Goal: Information Seeking & Learning: Learn about a topic

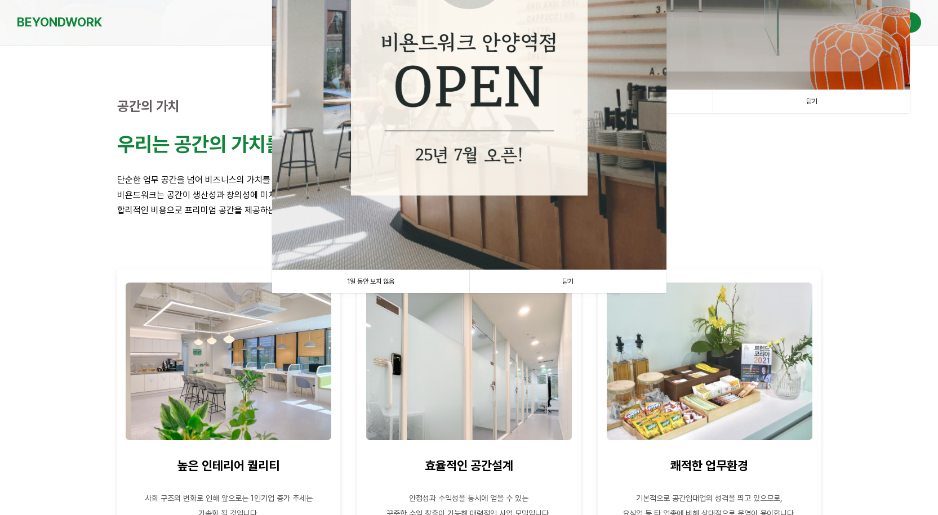
scroll to position [338, 0]
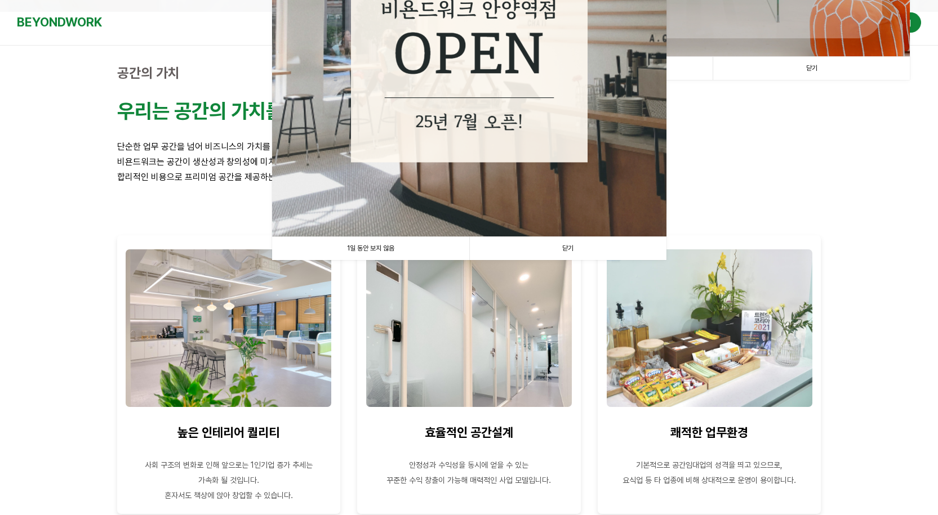
click at [570, 249] on link "닫기" at bounding box center [567, 248] width 197 height 23
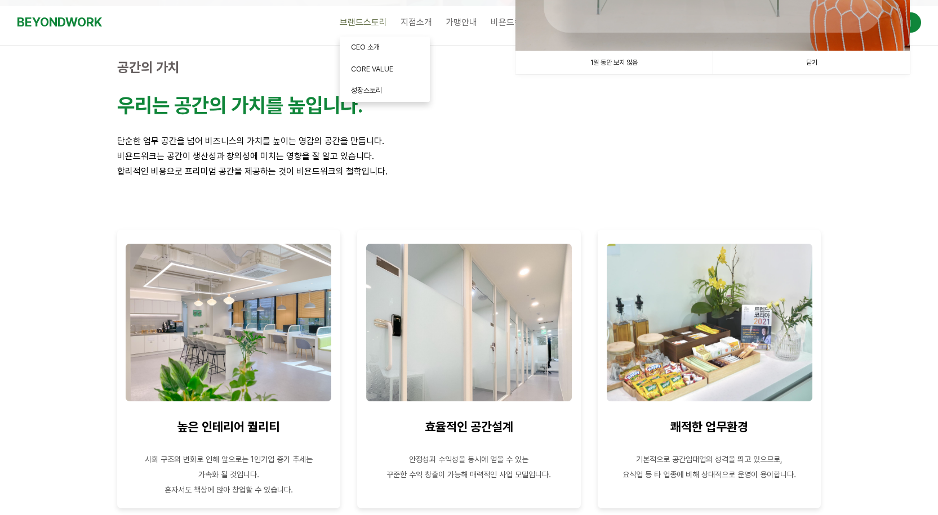
scroll to position [282, 0]
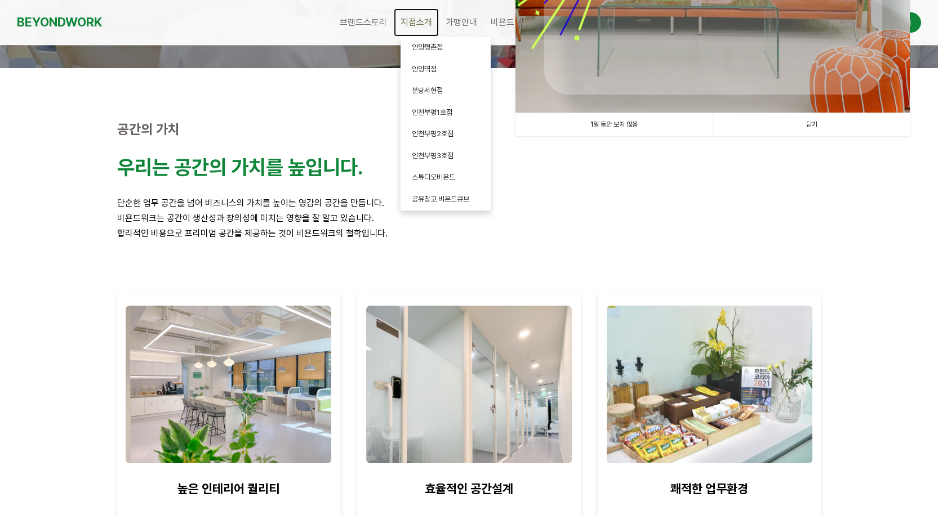
click at [420, 28] on span "지점소개" at bounding box center [416, 22] width 32 height 11
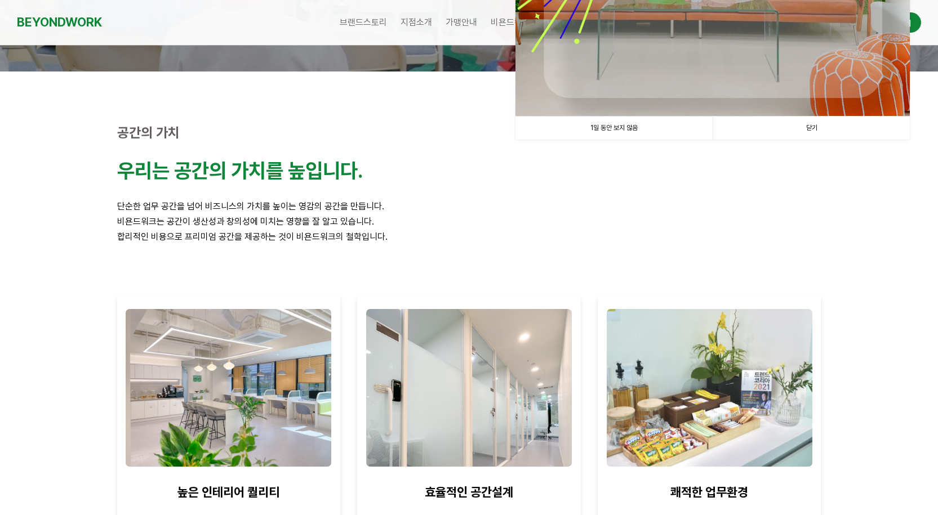
scroll to position [0, 0]
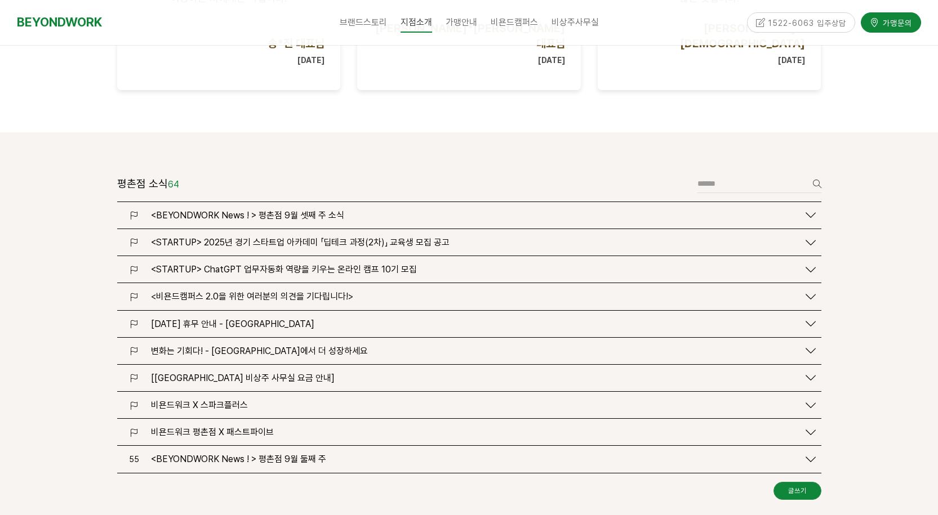
scroll to position [1352, 0]
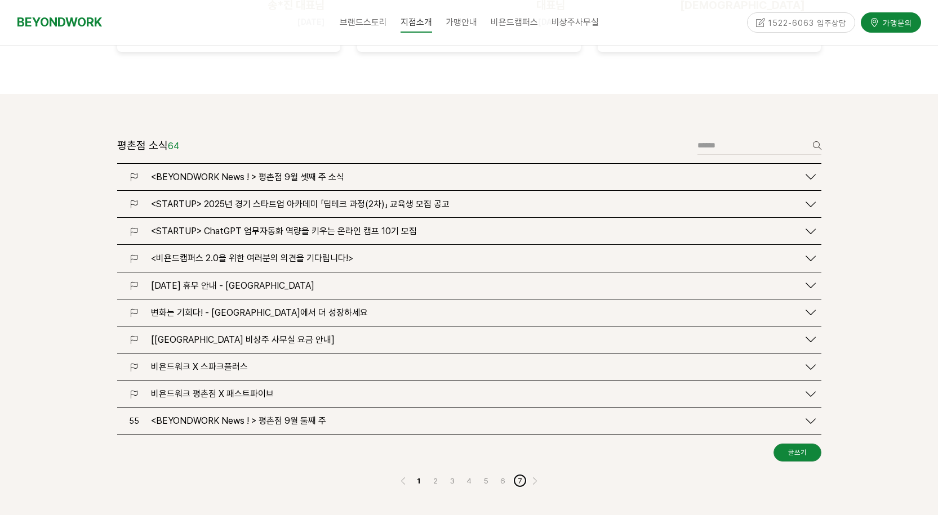
click at [524, 474] on link "7" at bounding box center [520, 481] width 14 height 14
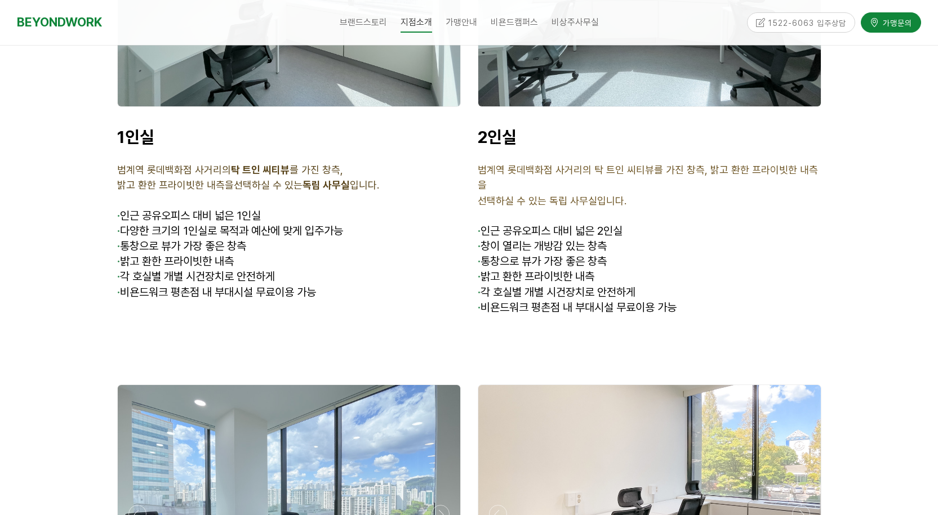
scroll to position [2699, 0]
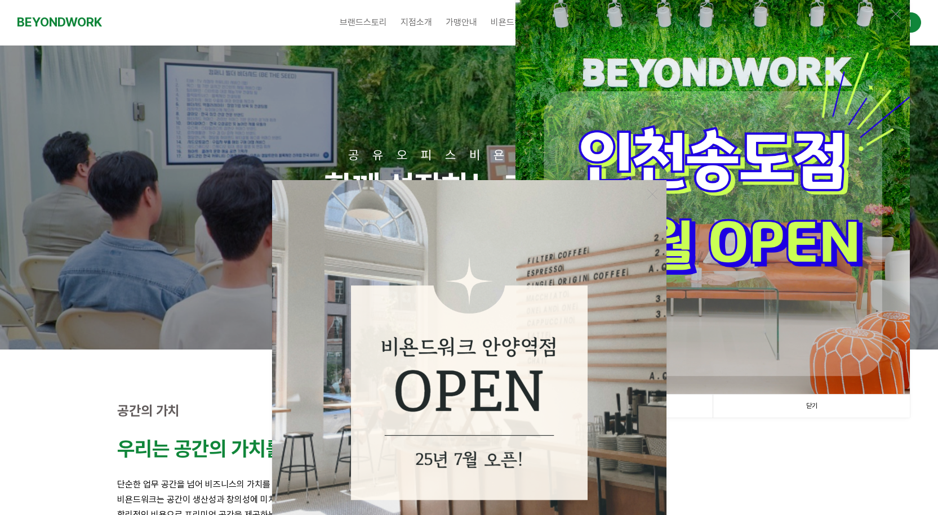
scroll to position [169, 0]
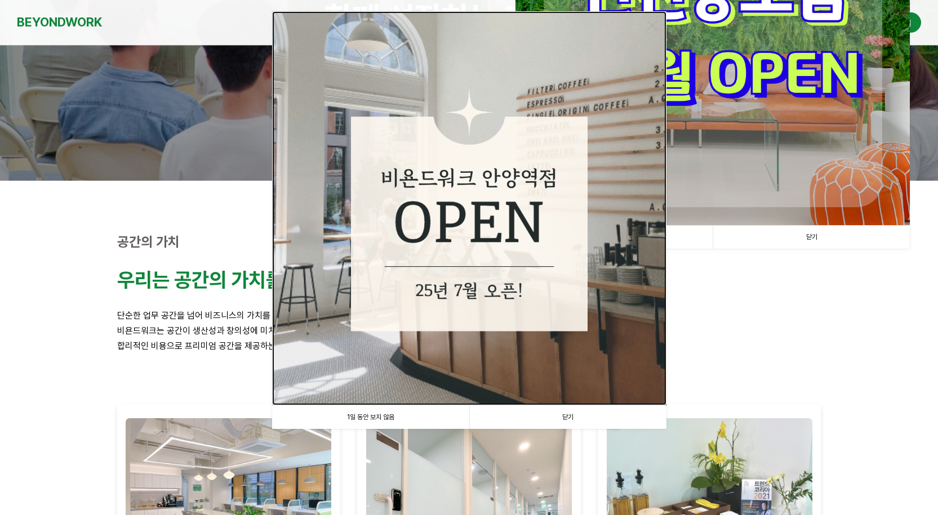
click at [491, 250] on img at bounding box center [469, 208] width 394 height 394
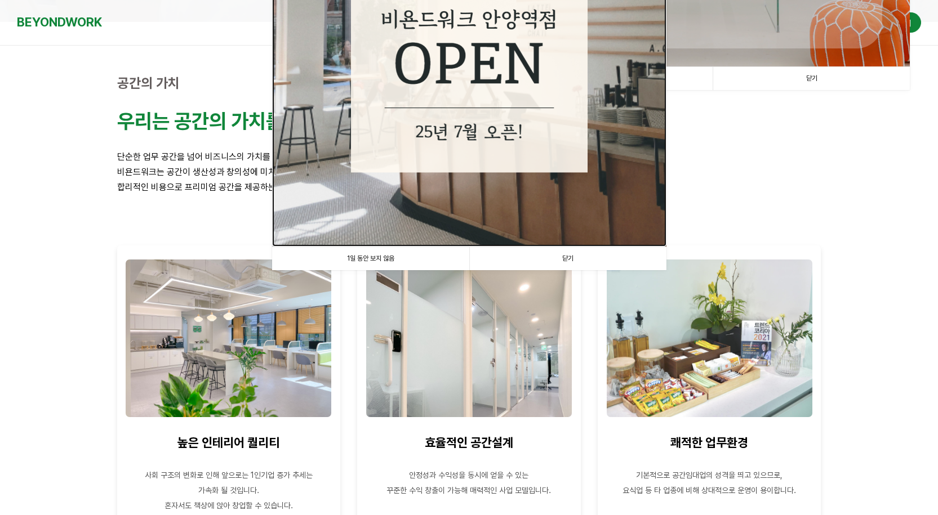
scroll to position [394, 0]
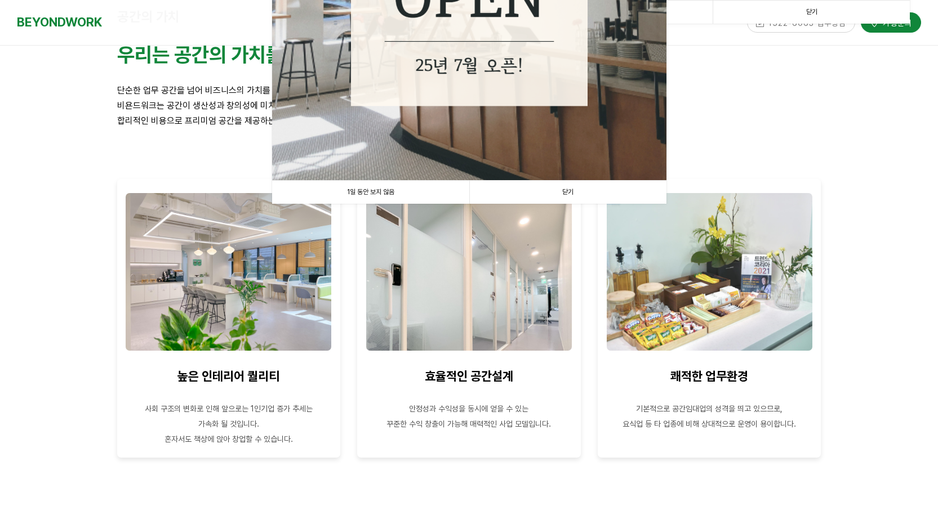
click at [571, 189] on link "닫기" at bounding box center [567, 192] width 197 height 23
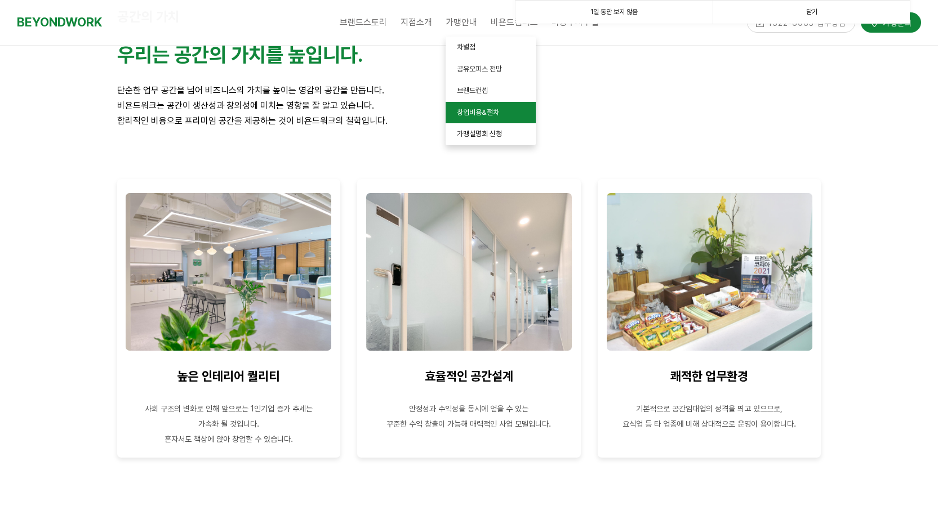
click at [515, 112] on link "창업비용&절차" at bounding box center [491, 113] width 90 height 22
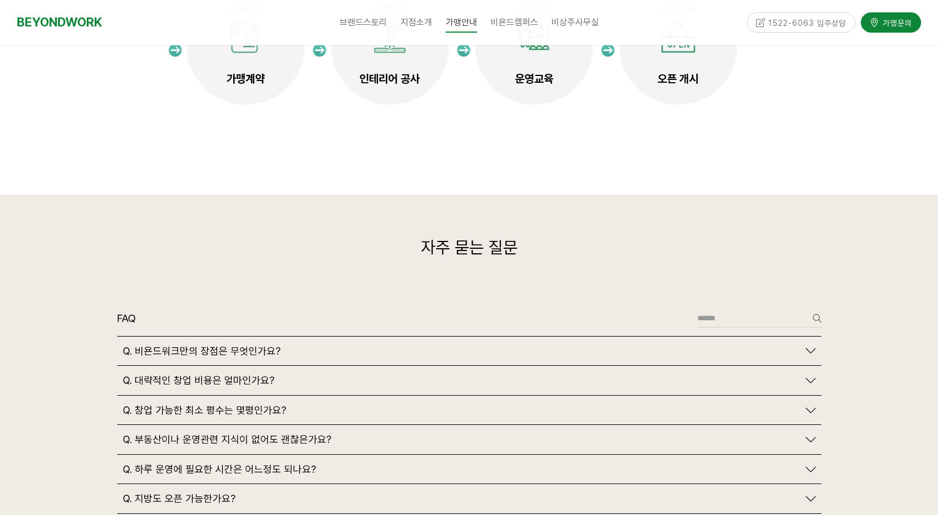
scroll to position [2535, 0]
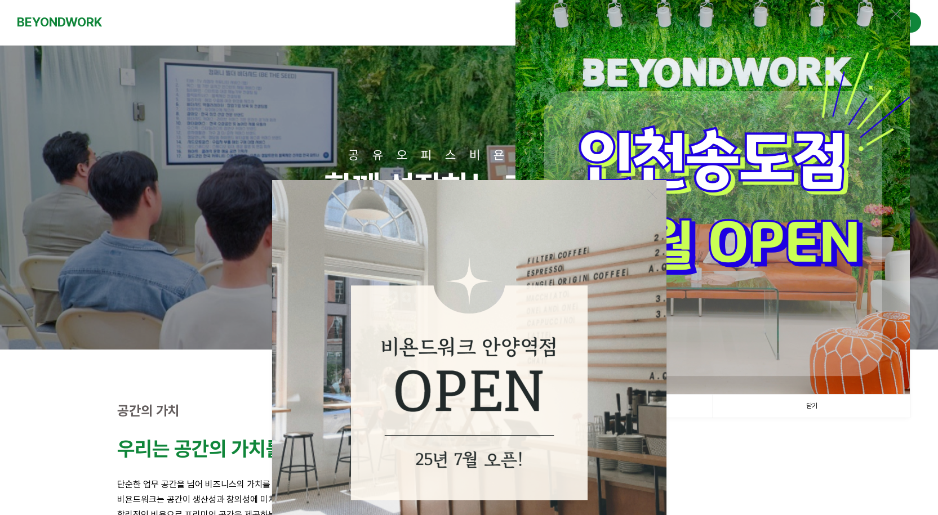
scroll to position [394, 0]
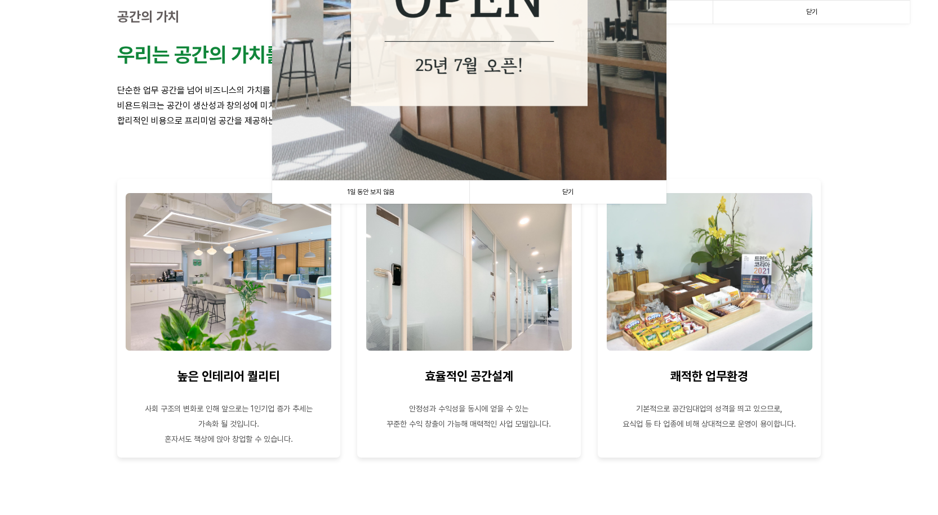
click at [575, 193] on link "닫기" at bounding box center [567, 192] width 197 height 23
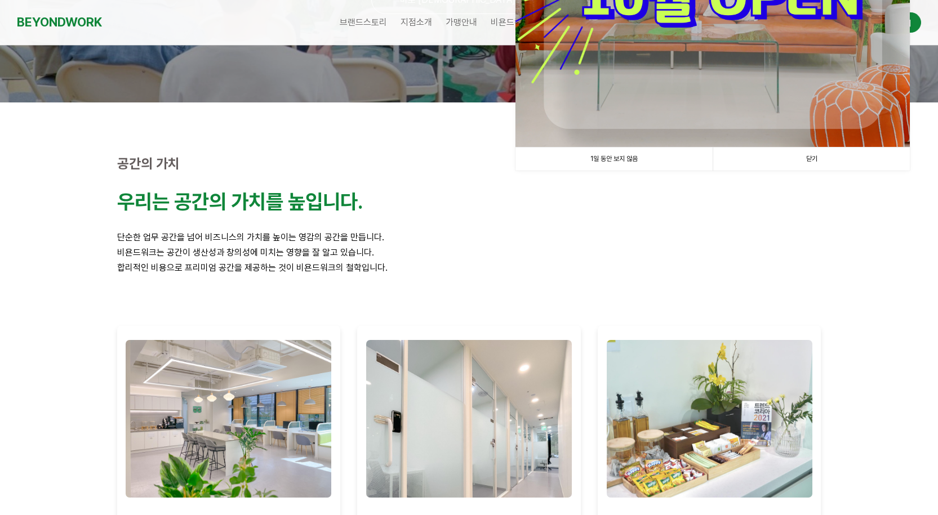
scroll to position [0, 0]
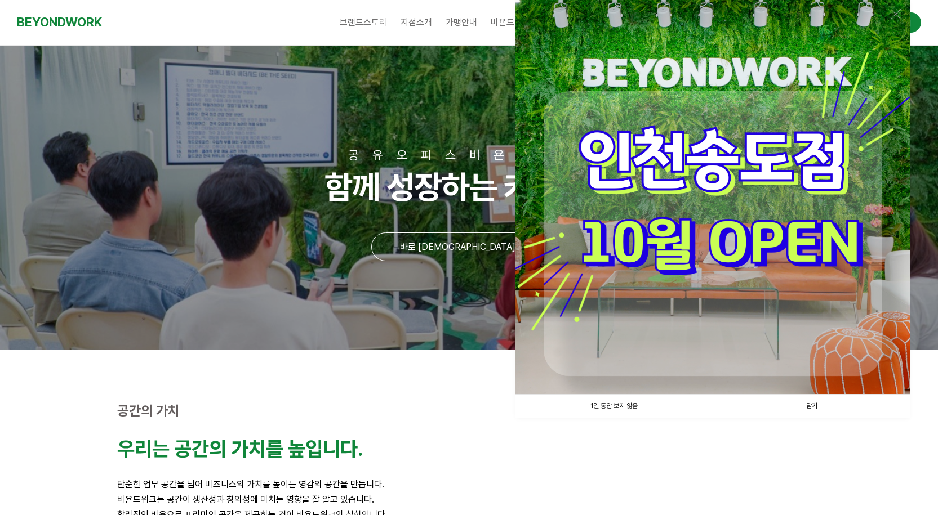
click at [810, 407] on link "닫기" at bounding box center [810, 406] width 197 height 23
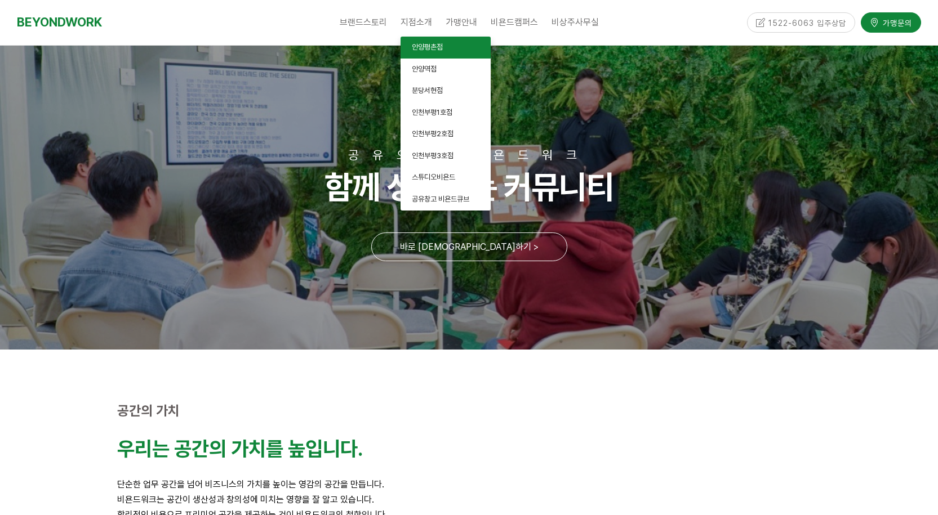
click at [443, 47] on span "안양평촌점" at bounding box center [427, 47] width 31 height 8
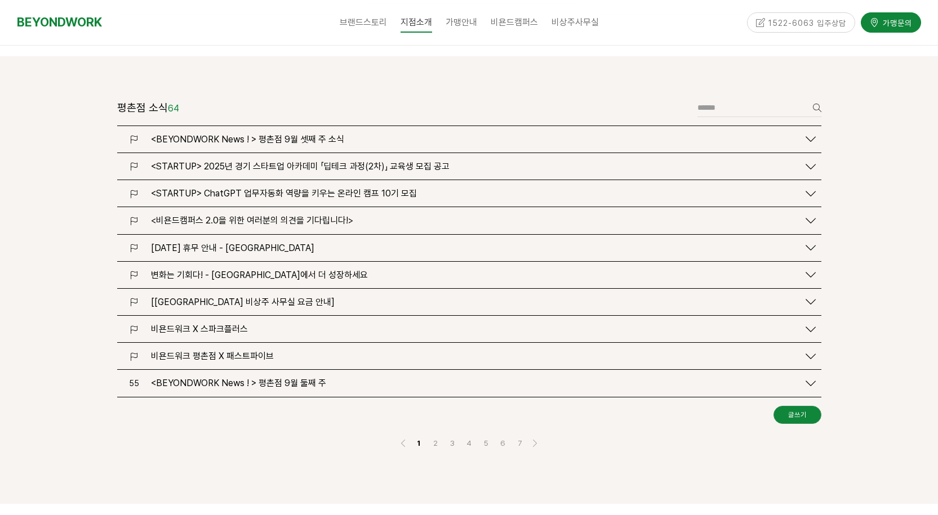
scroll to position [1408, 0]
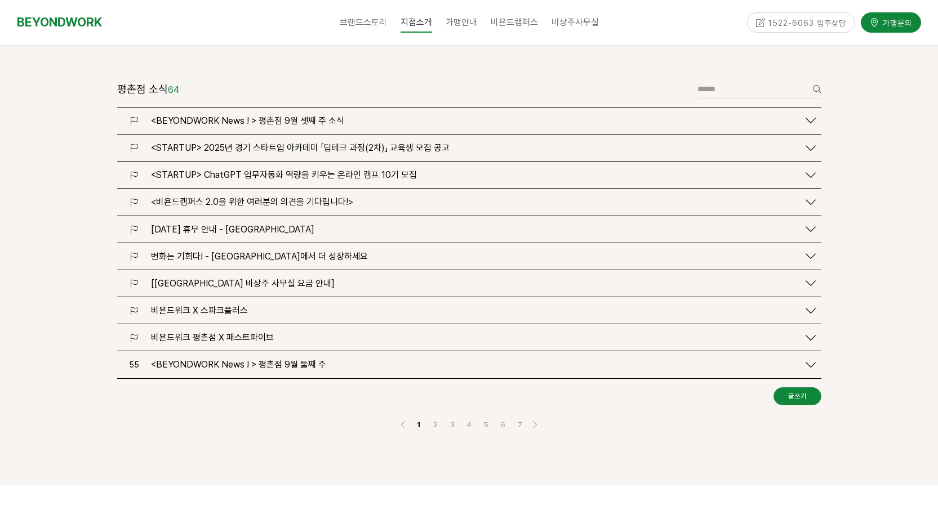
click at [255, 278] on span "[[GEOGRAPHIC_DATA] 비상주 사무실 요금 안내]" at bounding box center [243, 283] width 184 height 11
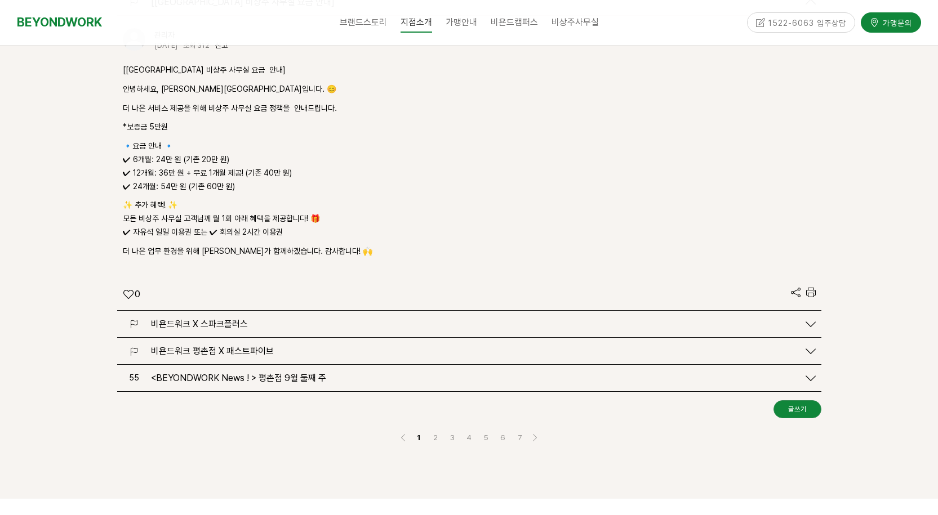
scroll to position [1802, 0]
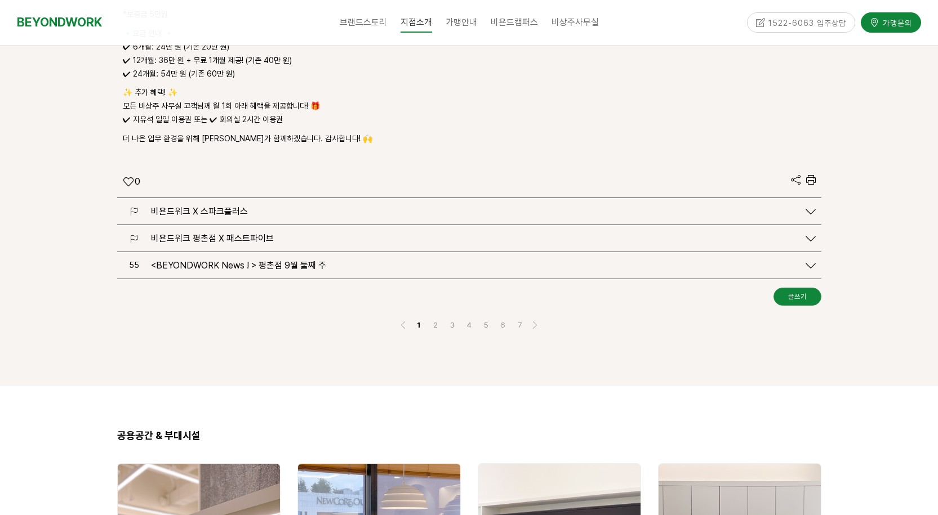
click at [306, 260] on span "<BEYONDWORK News ! > 평촌점 9월 둘째 주" at bounding box center [238, 265] width 175 height 11
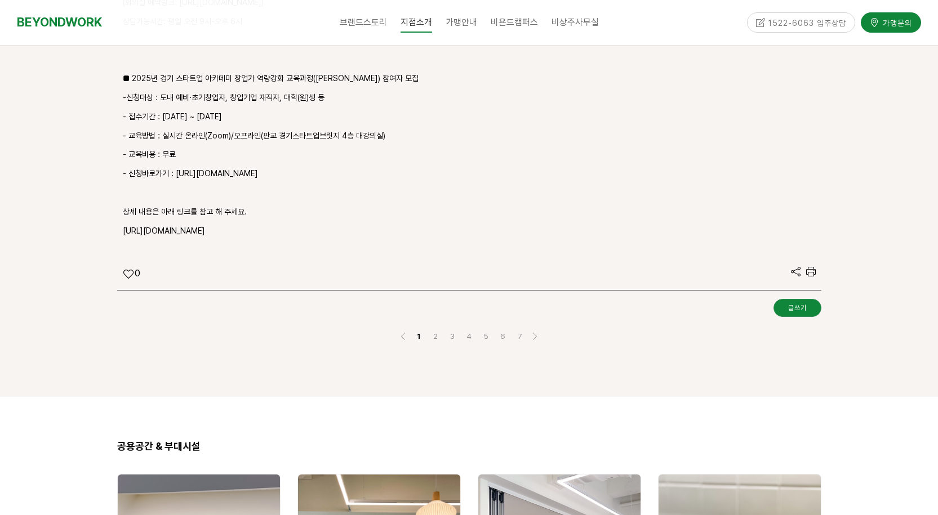
scroll to position [2703, 0]
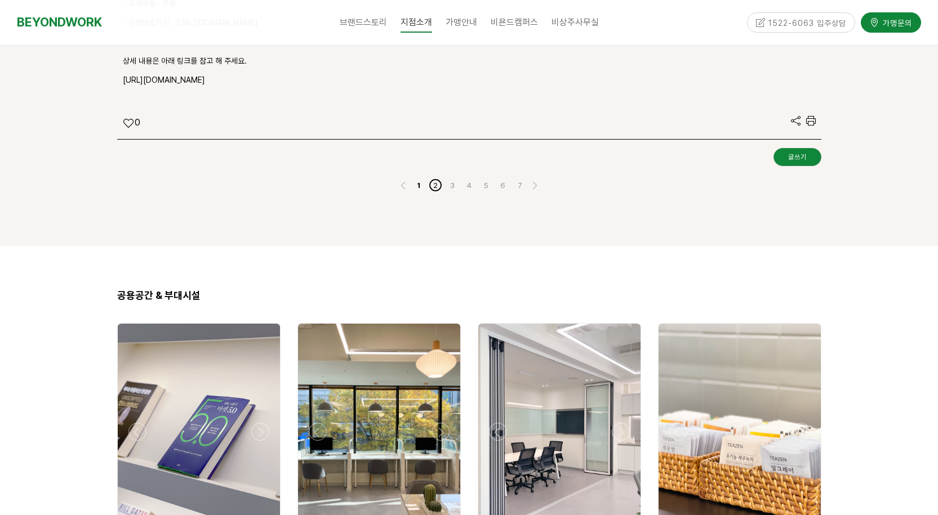
click at [434, 179] on link "2" at bounding box center [436, 186] width 14 height 14
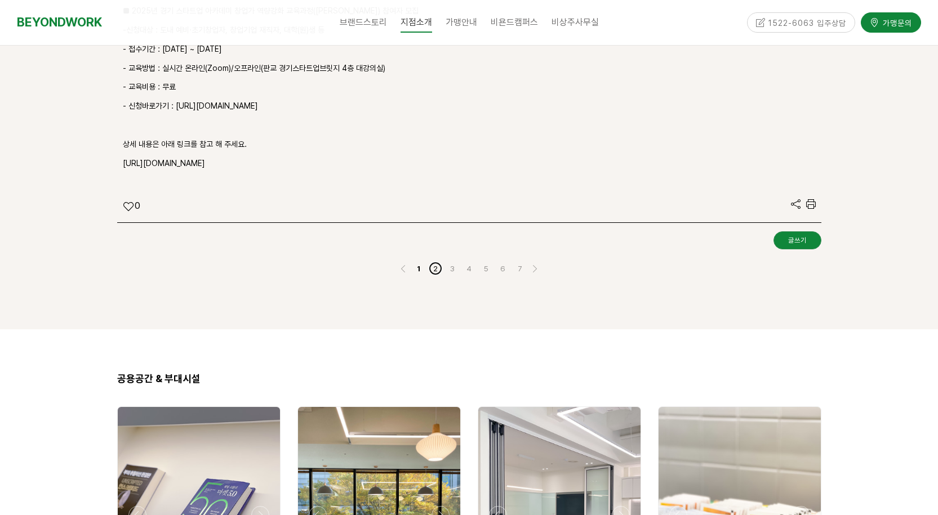
scroll to position [2448, 0]
